Goal: Transaction & Acquisition: Book appointment/travel/reservation

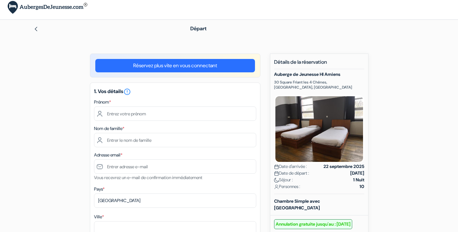
scroll to position [4, 0]
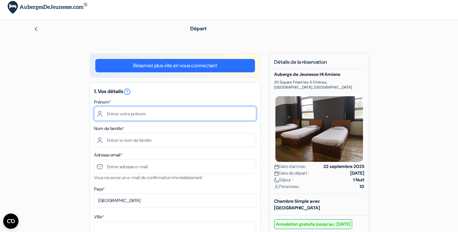
click at [117, 117] on input "text" at bounding box center [175, 113] width 162 height 14
click at [137, 117] on input "BERNABE" at bounding box center [175, 113] width 162 height 14
type input "B"
type input "[PERSON_NAME]"
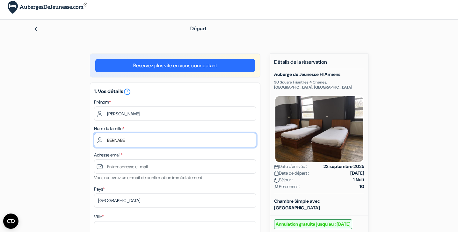
type input "BERNABE"
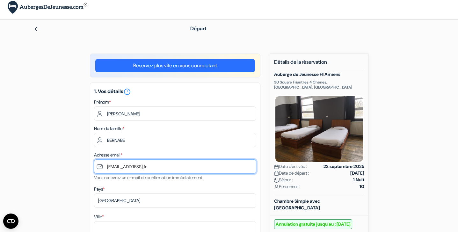
click at [159, 167] on input "[EMAIL_ADDRESS];fr" at bounding box center [175, 166] width 162 height 14
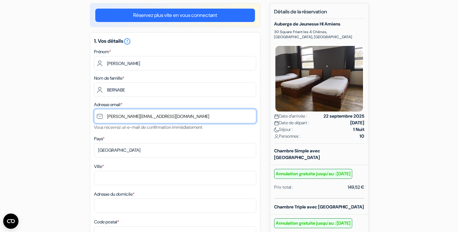
scroll to position [60, 0]
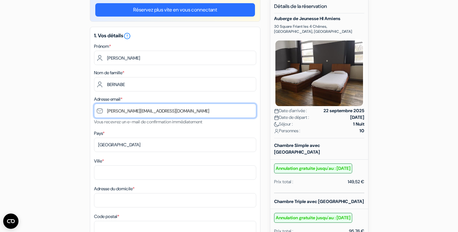
type input "[PERSON_NAME][EMAIL_ADDRESS][DOMAIN_NAME]"
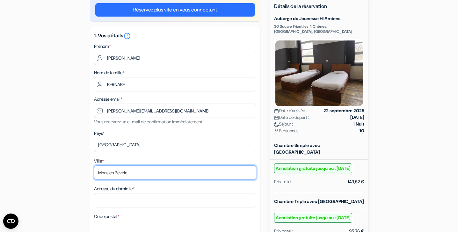
type input "Mons en Pevele"
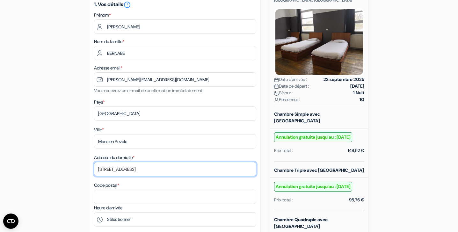
scroll to position [92, 0]
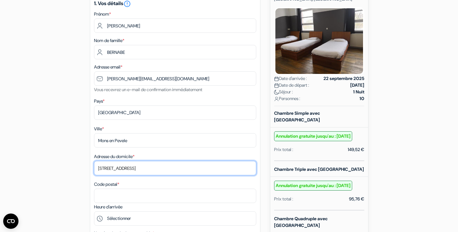
type input "[STREET_ADDRESS]"
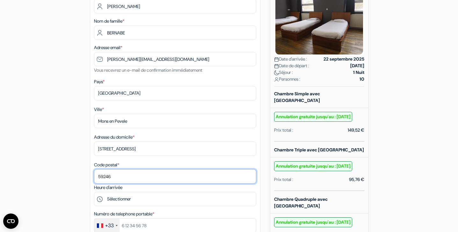
scroll to position [125, 0]
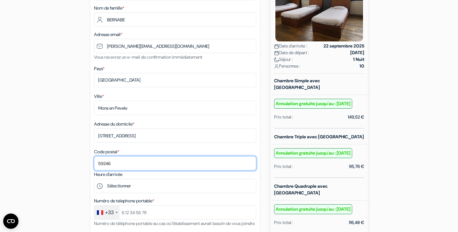
type input "59246"
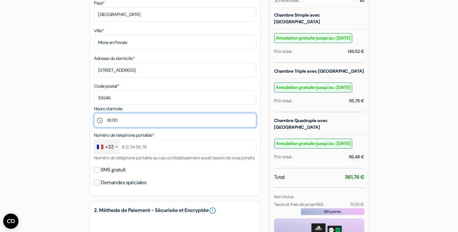
scroll to position [192, 0]
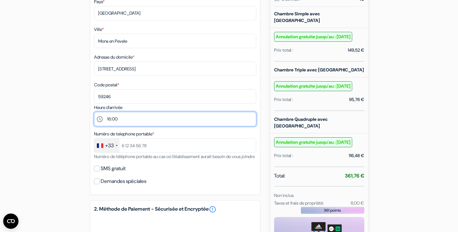
select select "17"
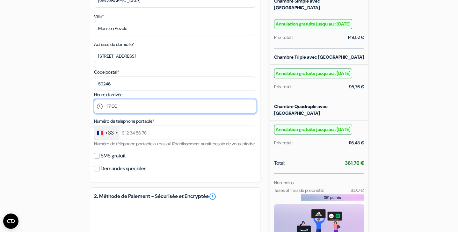
scroll to position [205, 0]
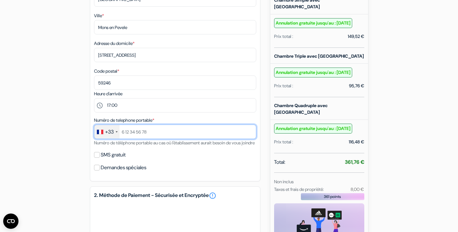
click at [155, 132] on input "text" at bounding box center [175, 131] width 162 height 14
click at [148, 132] on input "text" at bounding box center [175, 131] width 162 height 14
click at [252, 132] on input "text" at bounding box center [175, 131] width 162 height 14
type input "6 07 42 96 79"
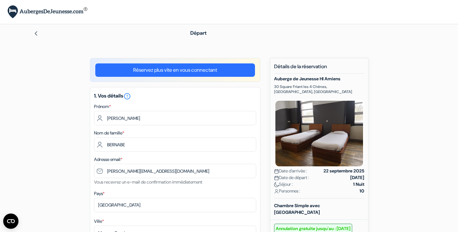
scroll to position [0, 0]
